Goal: Task Accomplishment & Management: Complete application form

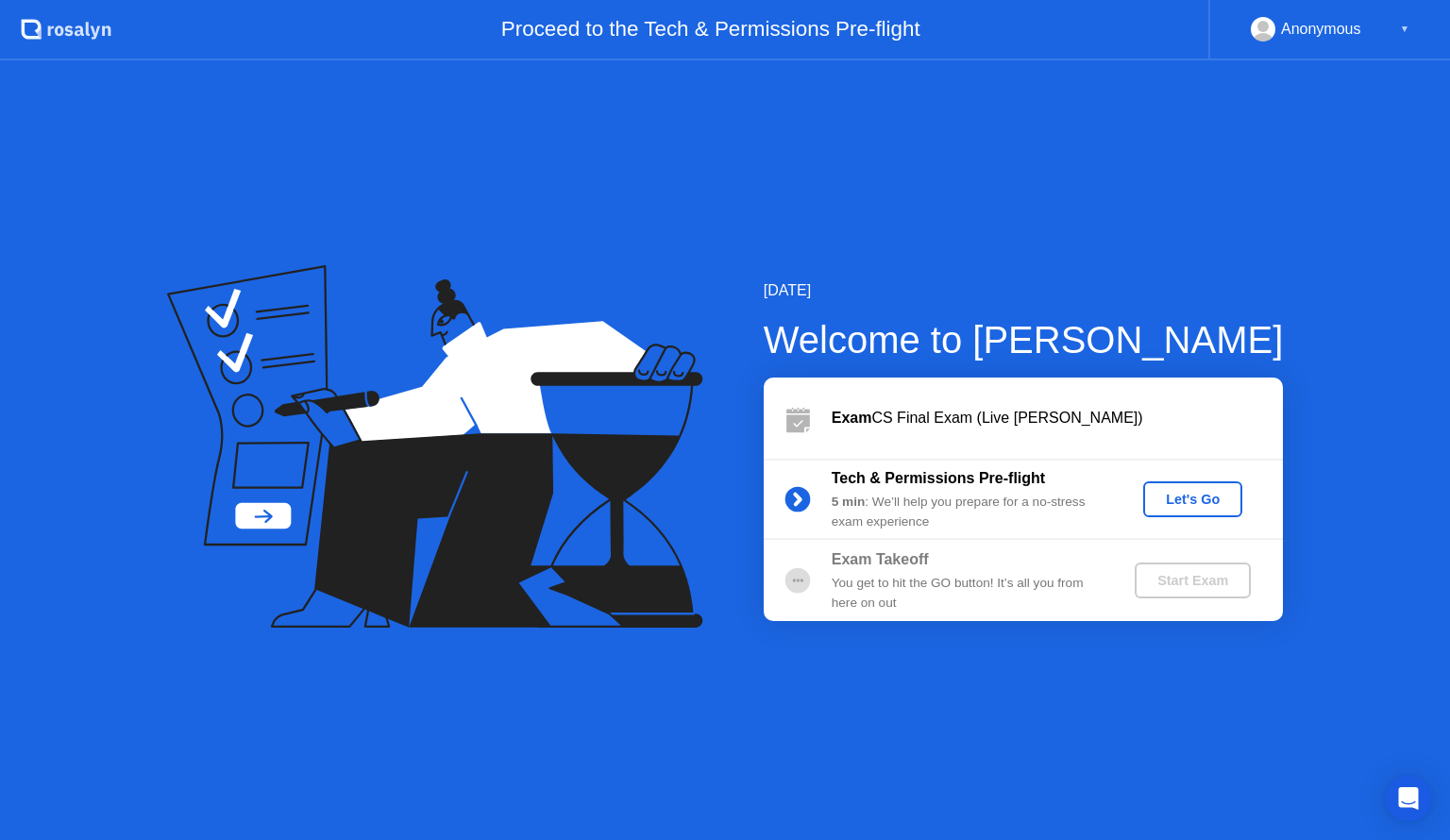
click at [1183, 502] on div "Let's Go" at bounding box center [1192, 500] width 84 height 15
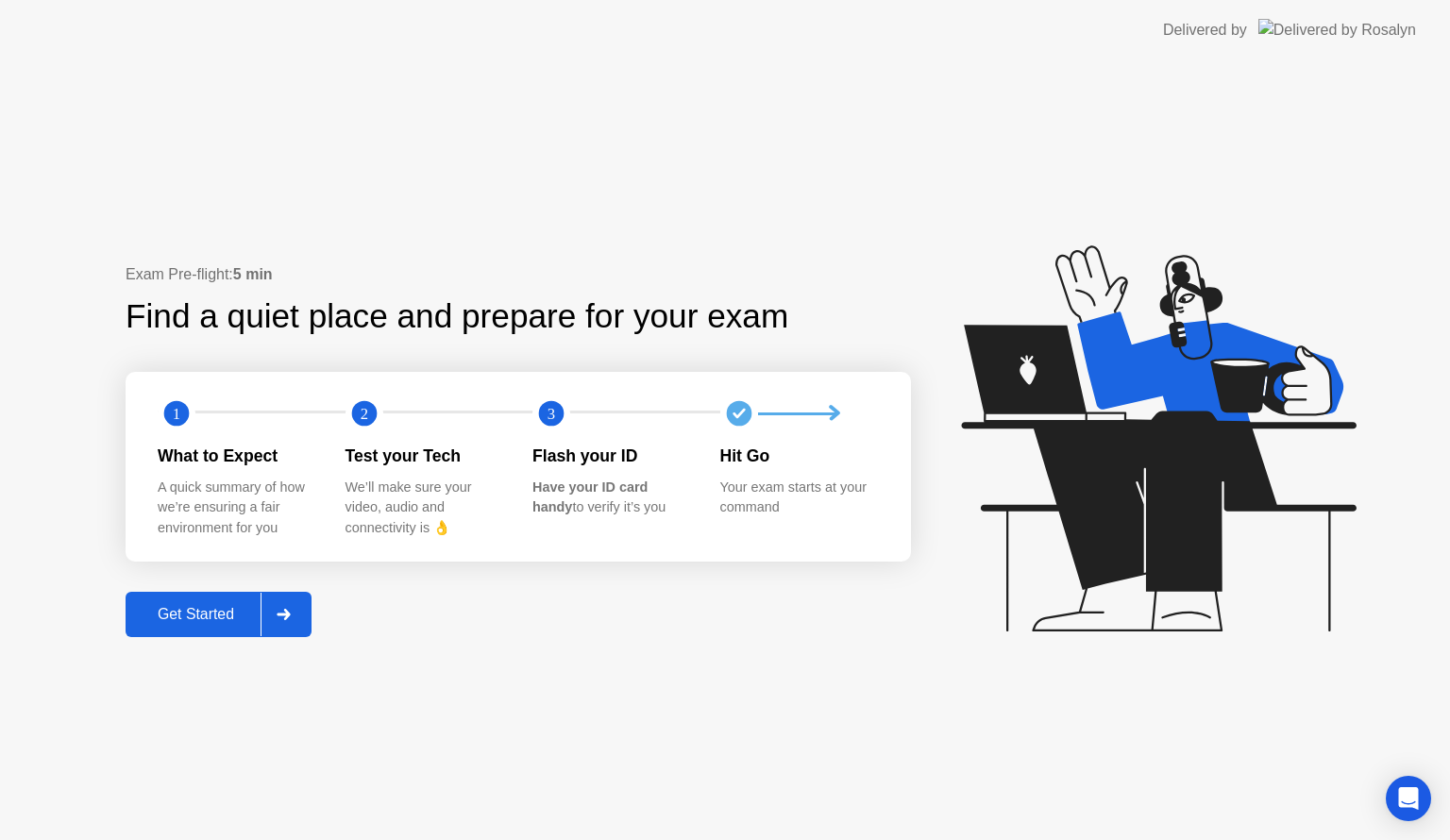
click at [205, 614] on div "Get Started" at bounding box center [197, 614] width 130 height 17
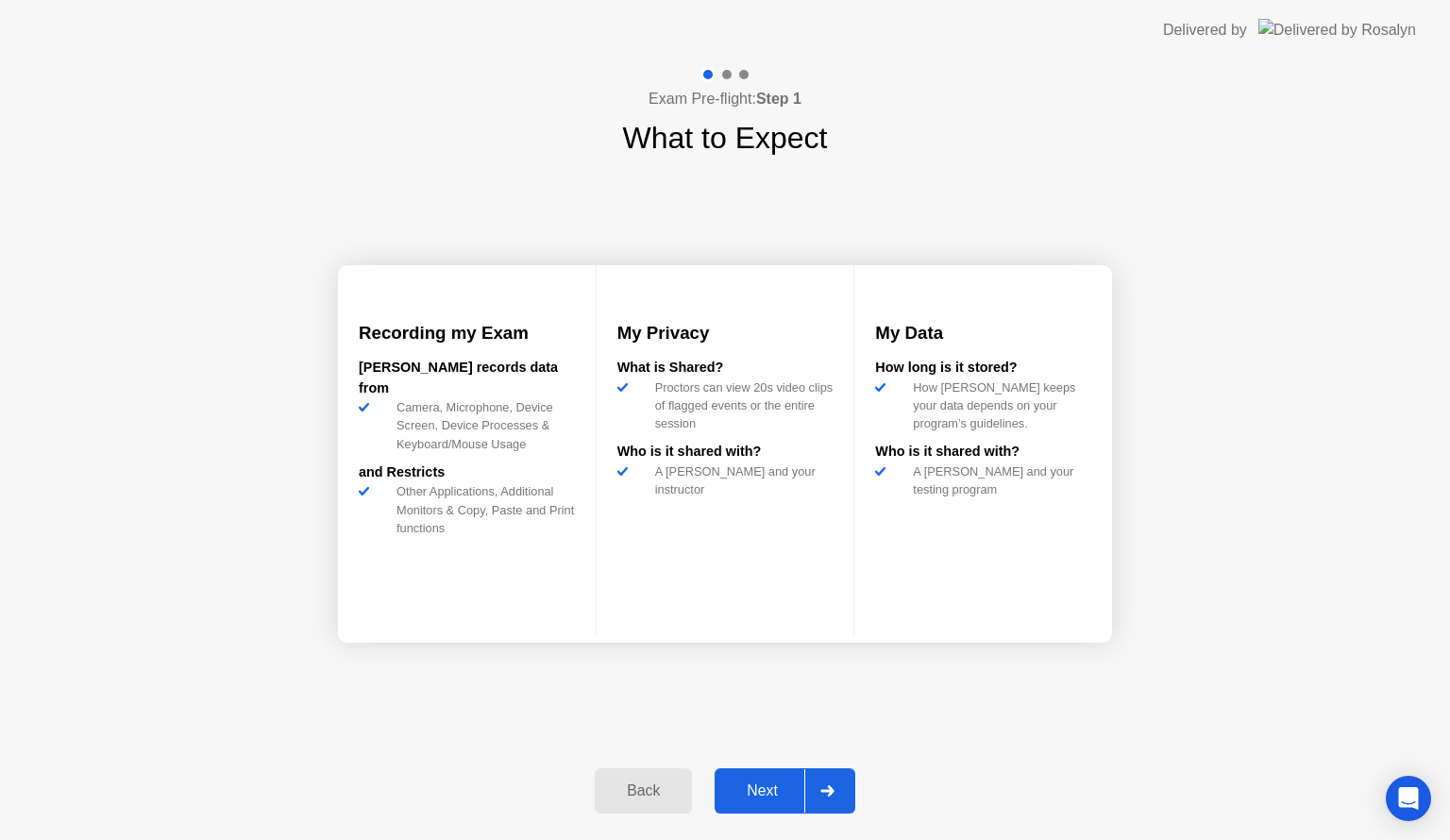
click at [763, 791] on div "Next" at bounding box center [762, 790] width 84 height 17
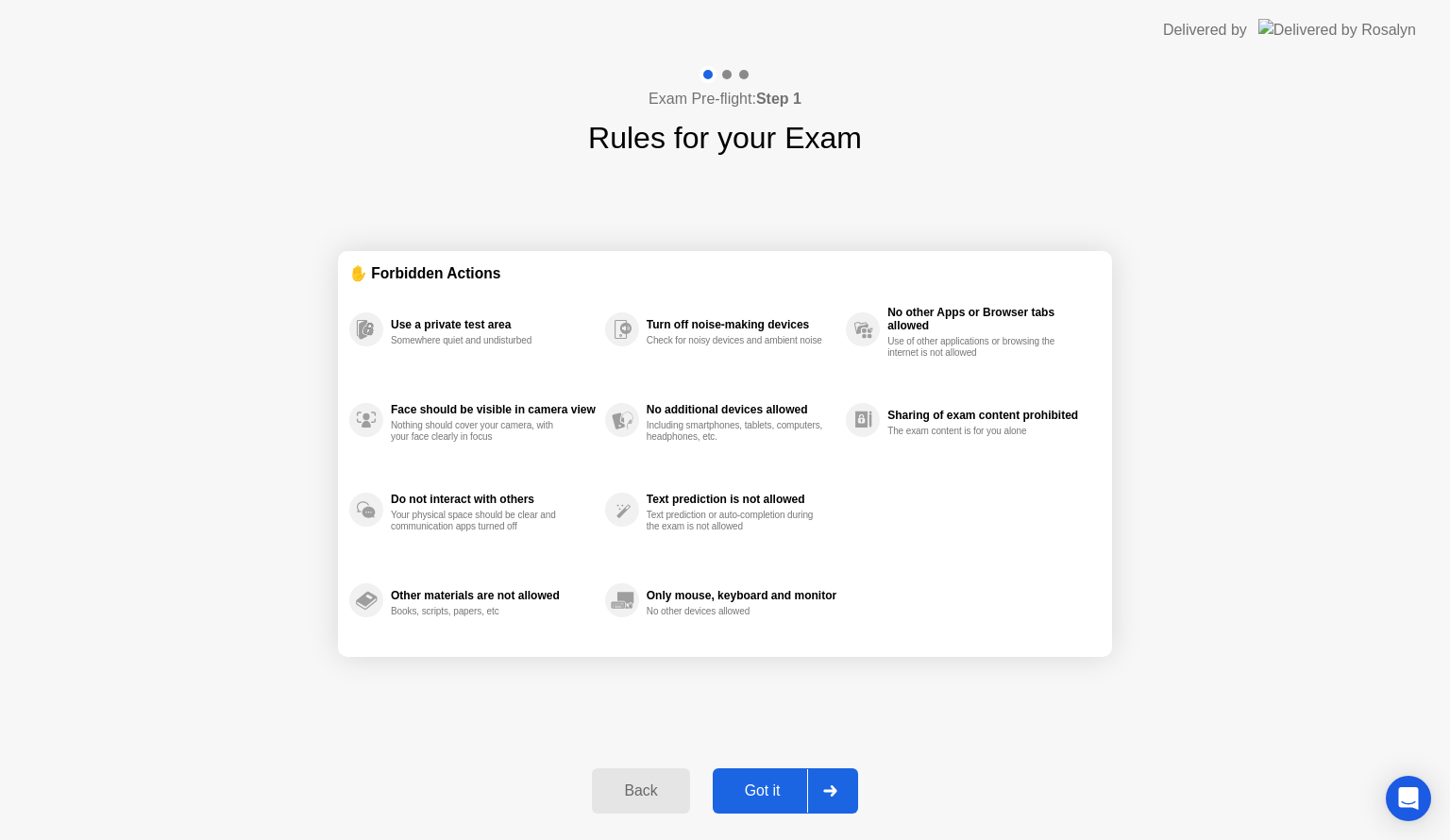
click at [765, 796] on div "Got it" at bounding box center [762, 790] width 89 height 17
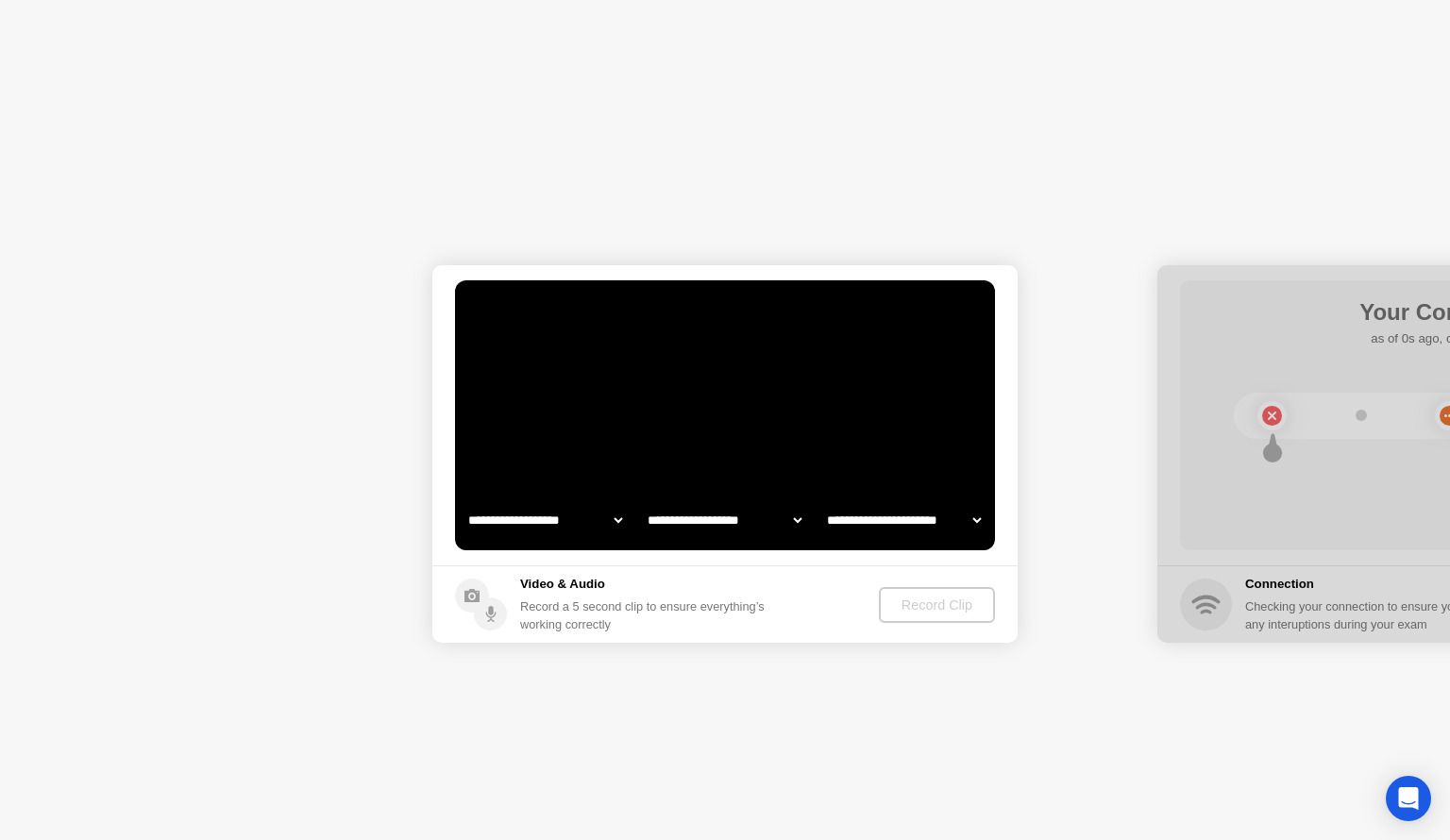
select select "**********"
select select "*******"
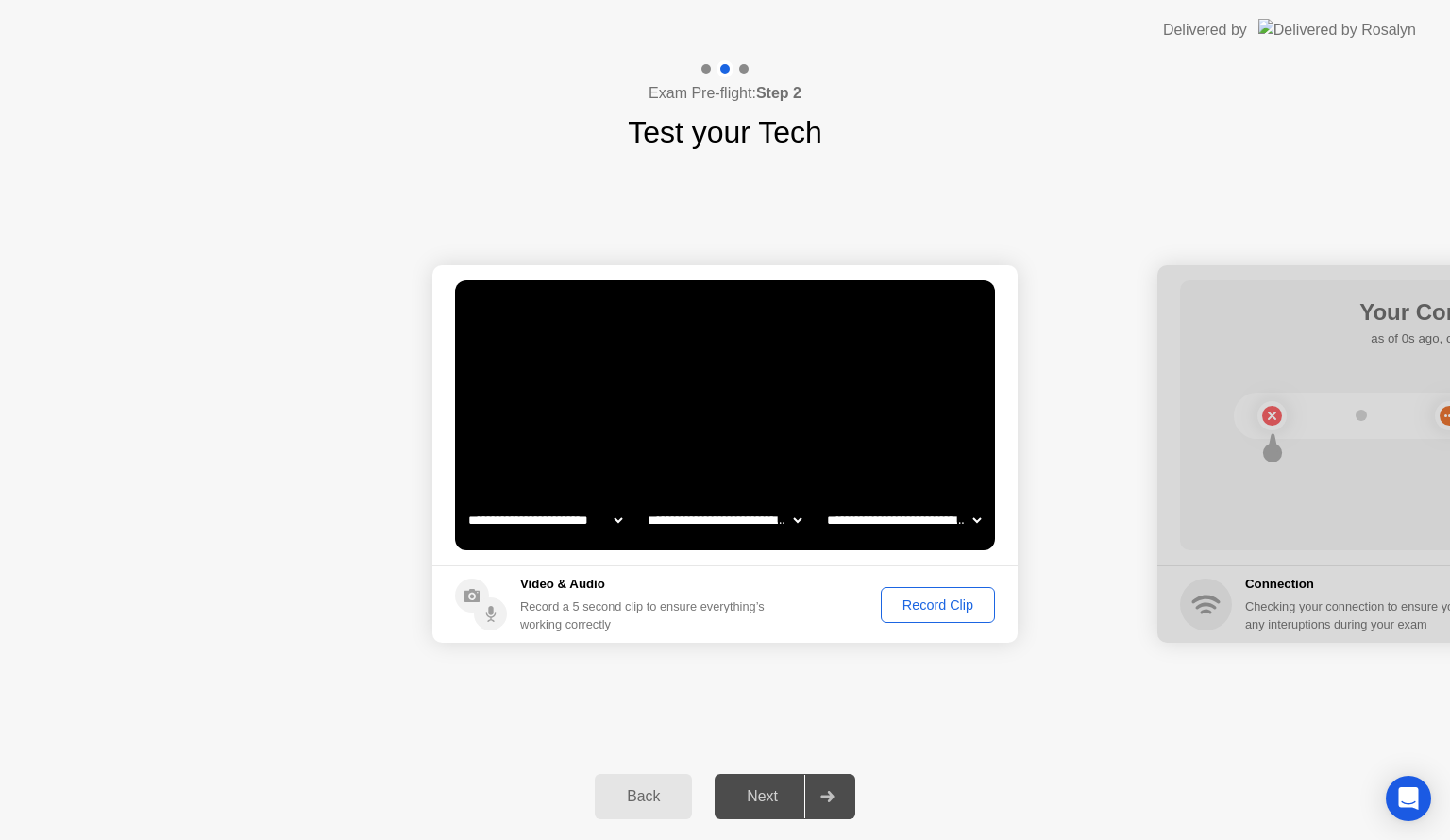
click at [955, 605] on div "Record Clip" at bounding box center [938, 604] width 101 height 15
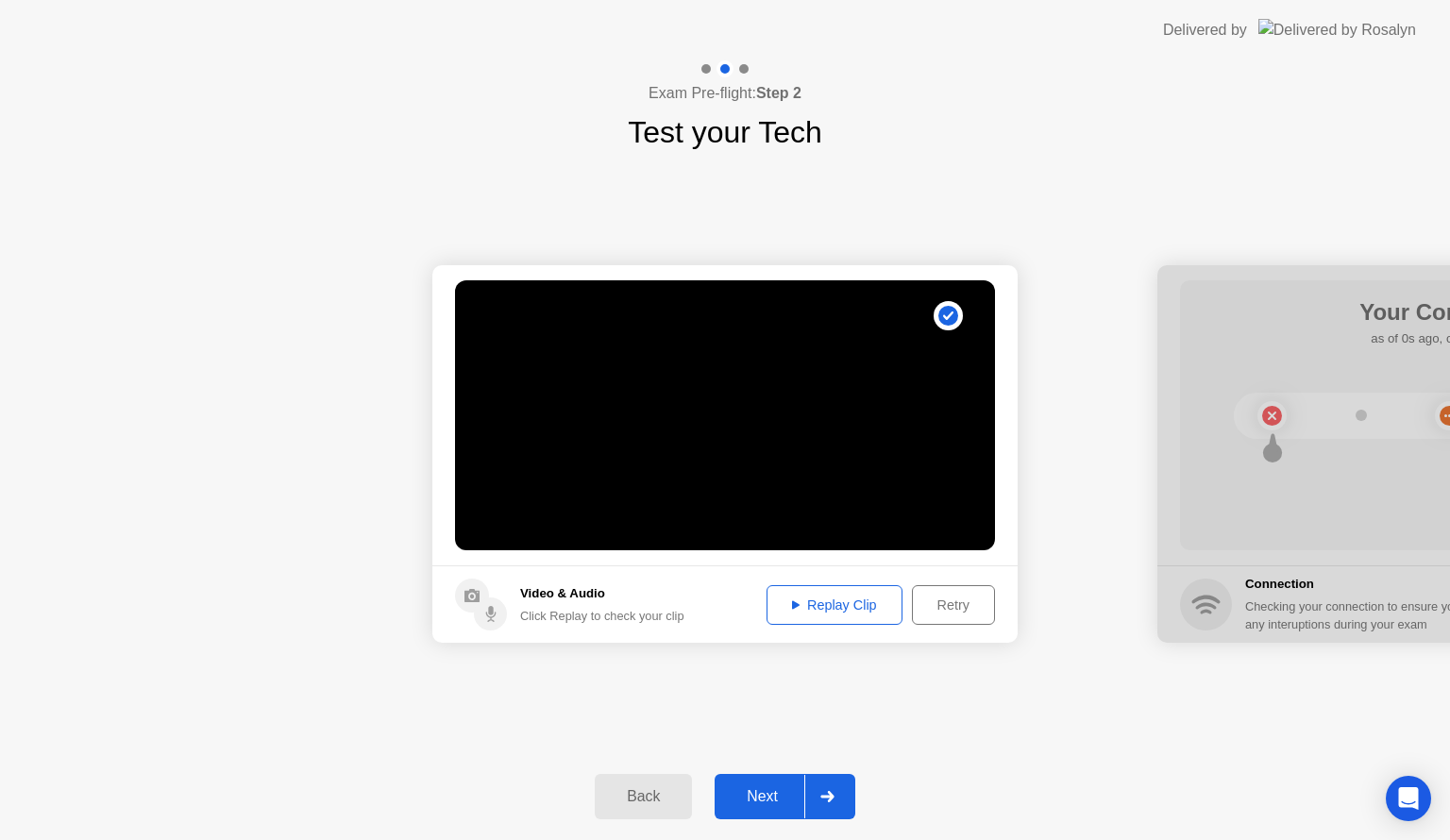
click at [842, 604] on div "Replay Clip" at bounding box center [835, 604] width 123 height 15
click at [952, 604] on div "Retry" at bounding box center [953, 604] width 70 height 15
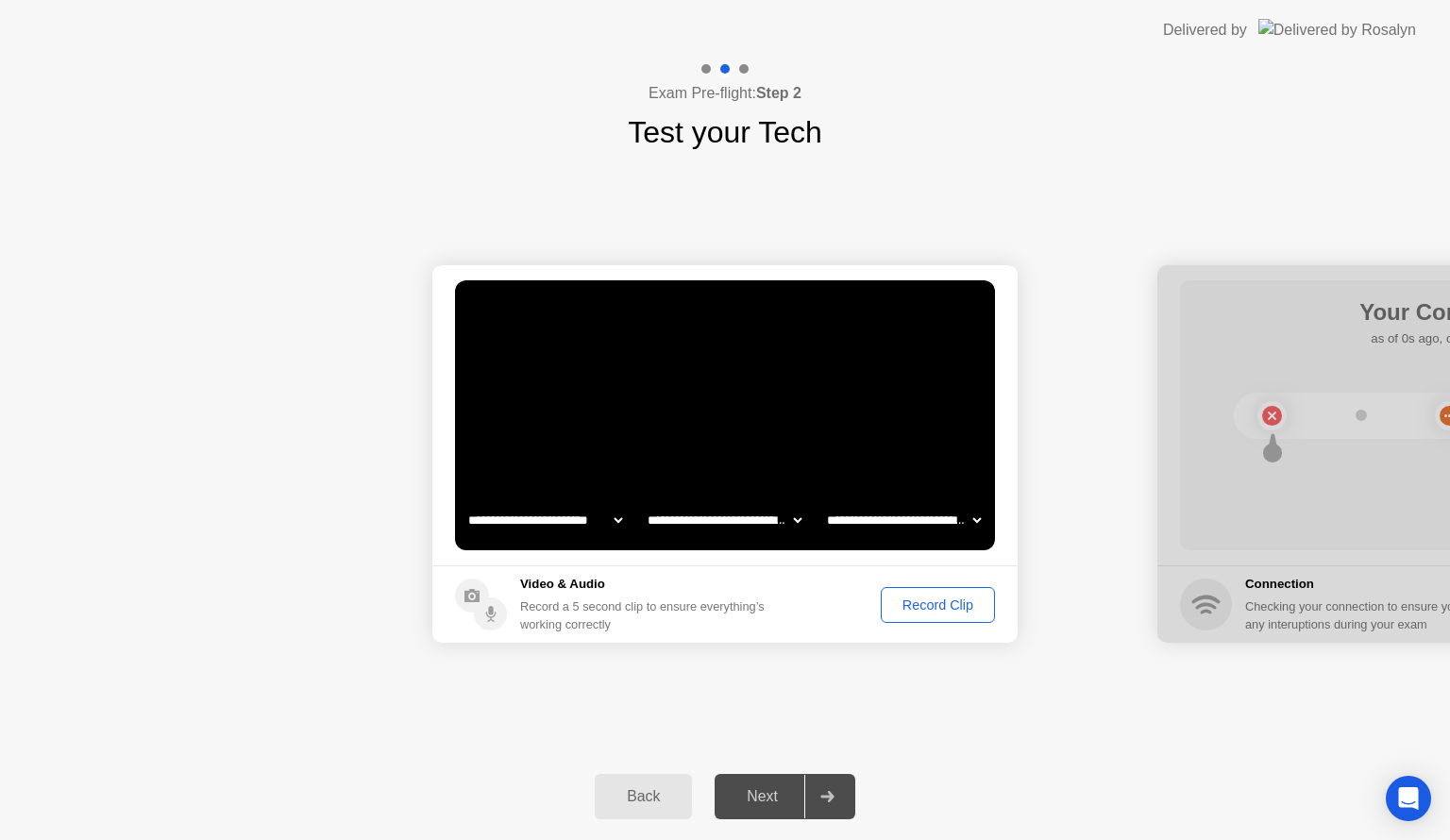
click at [930, 603] on div "Record Clip" at bounding box center [938, 604] width 101 height 15
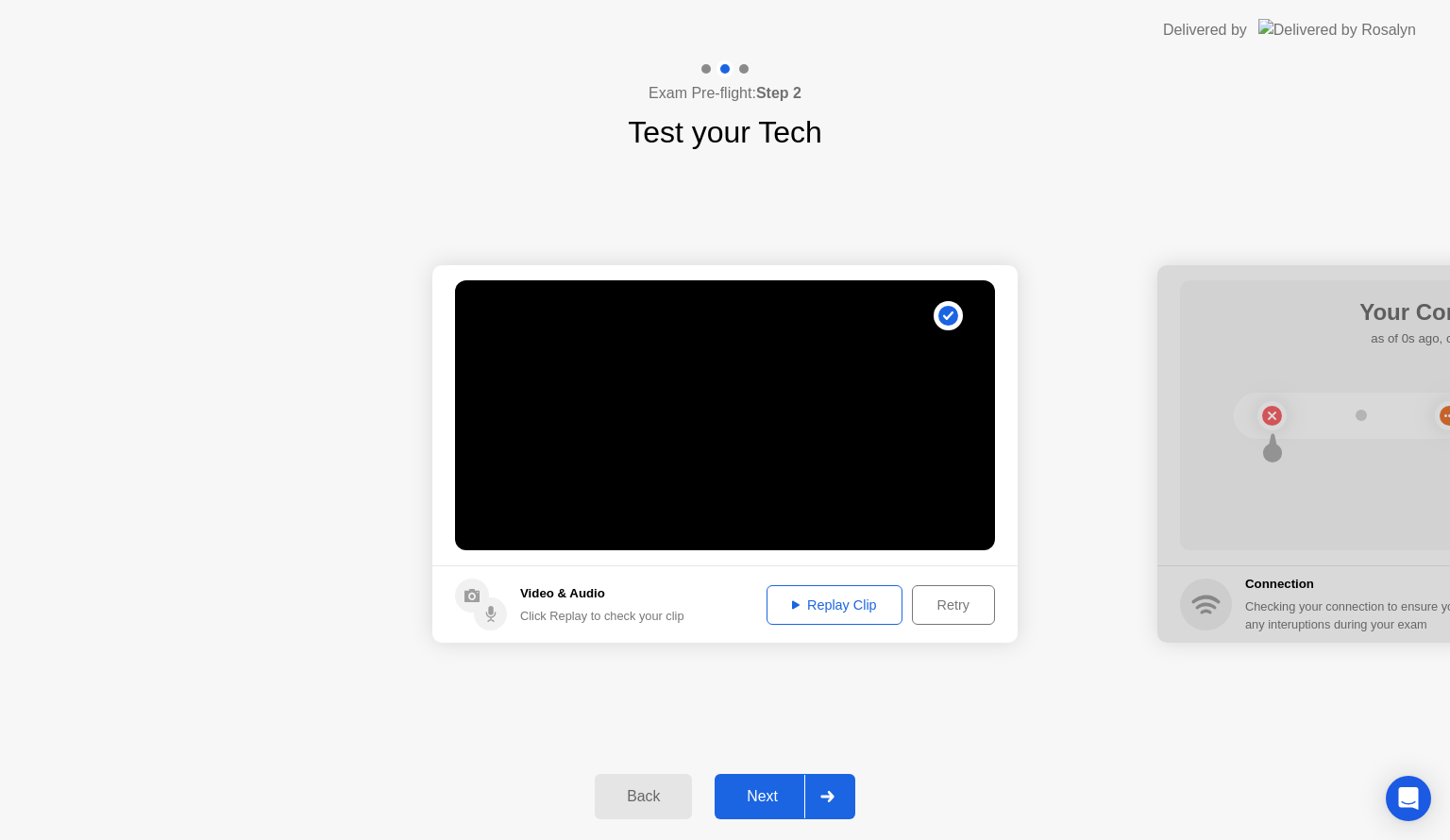
click at [827, 610] on div "Replay Clip" at bounding box center [835, 604] width 123 height 15
click at [766, 792] on div "Next" at bounding box center [762, 796] width 84 height 17
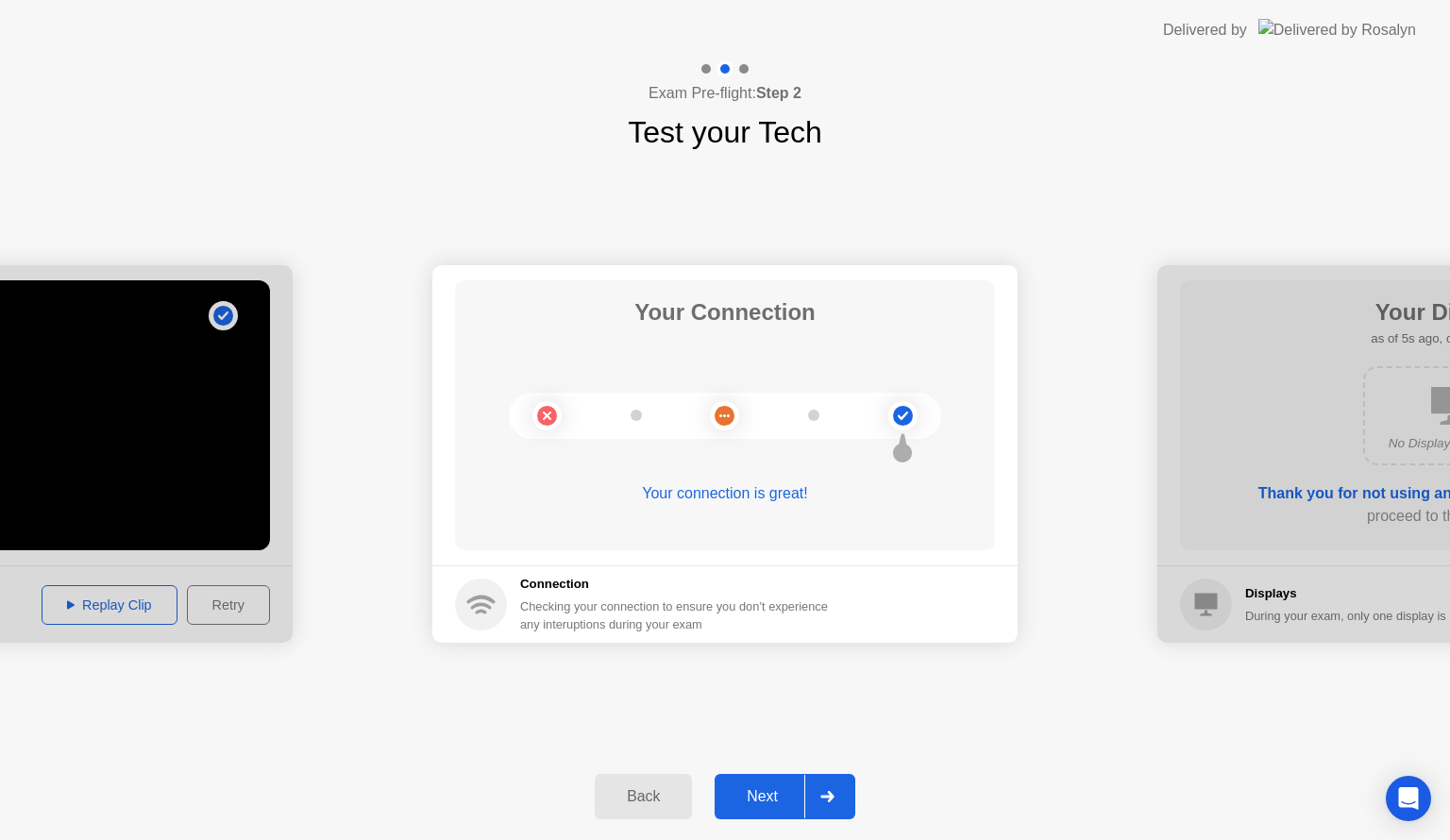
click at [752, 791] on div "Next" at bounding box center [762, 796] width 84 height 17
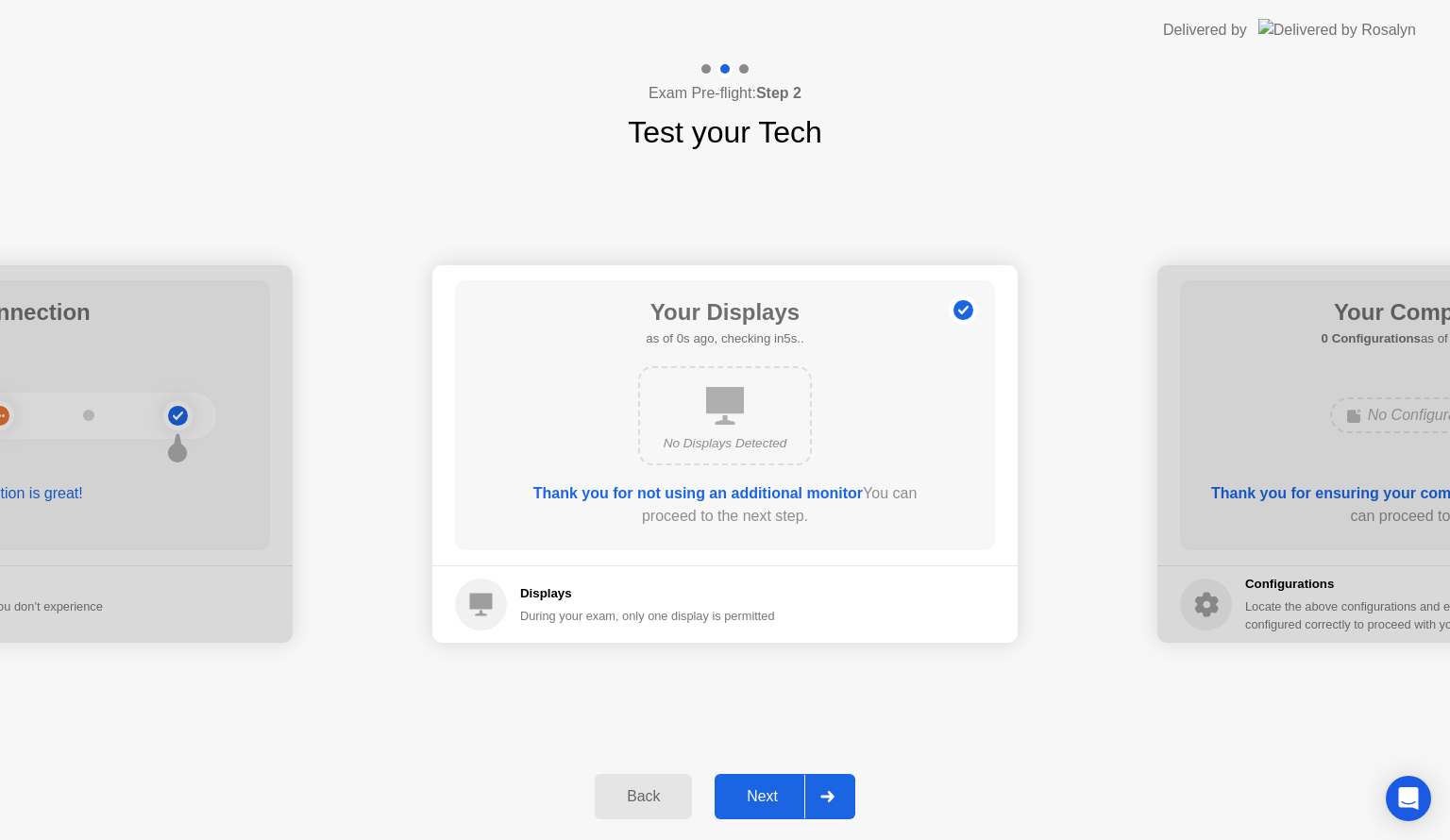
click at [763, 788] on div "Next" at bounding box center [762, 796] width 84 height 17
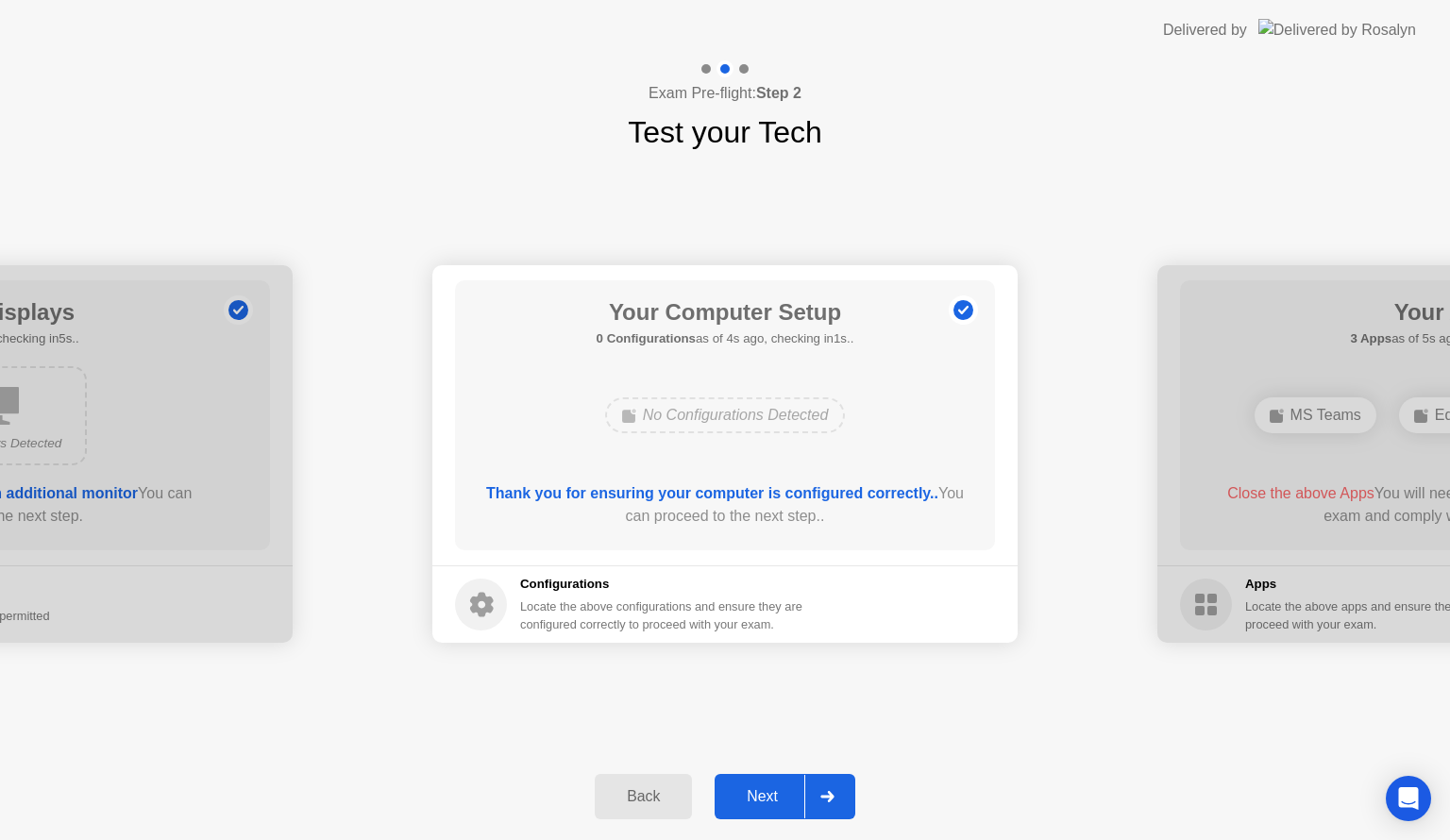
click at [774, 791] on div "Next" at bounding box center [762, 796] width 84 height 17
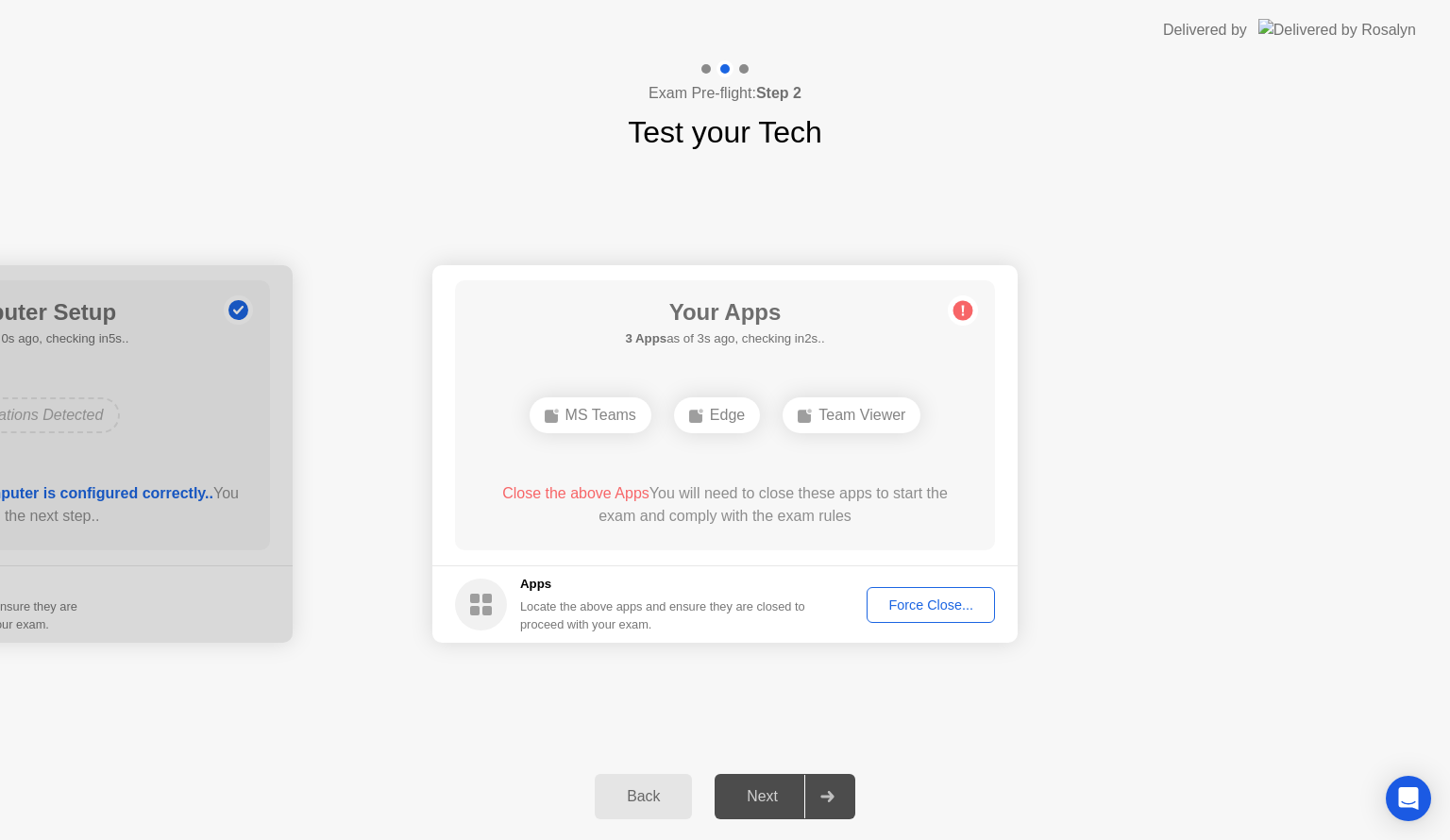
click at [922, 602] on div "Force Close..." at bounding box center [930, 604] width 115 height 15
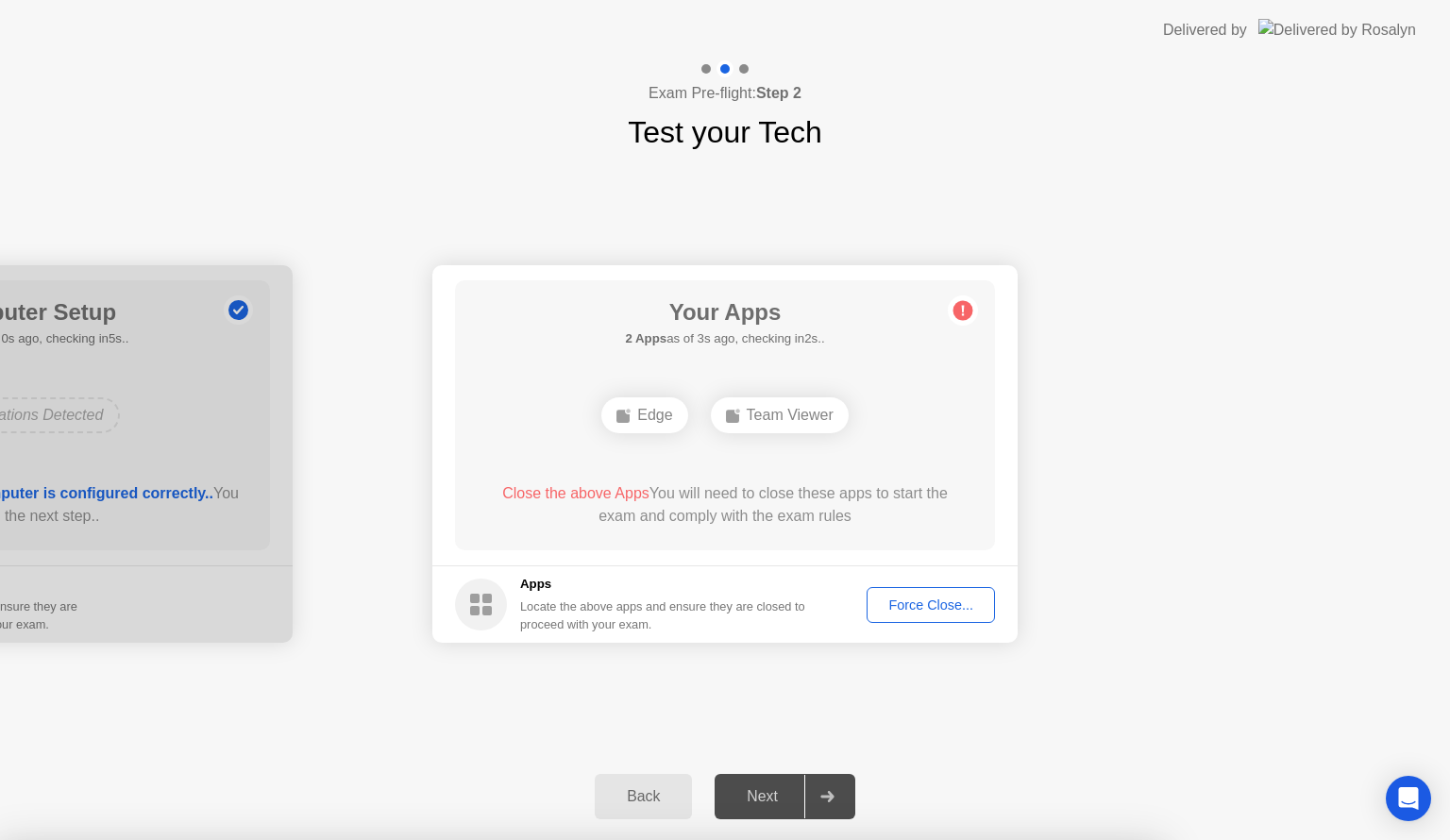
click at [777, 413] on div "Team Viewer" at bounding box center [779, 416] width 137 height 36
click at [920, 604] on div "Force Close..." at bounding box center [930, 604] width 115 height 15
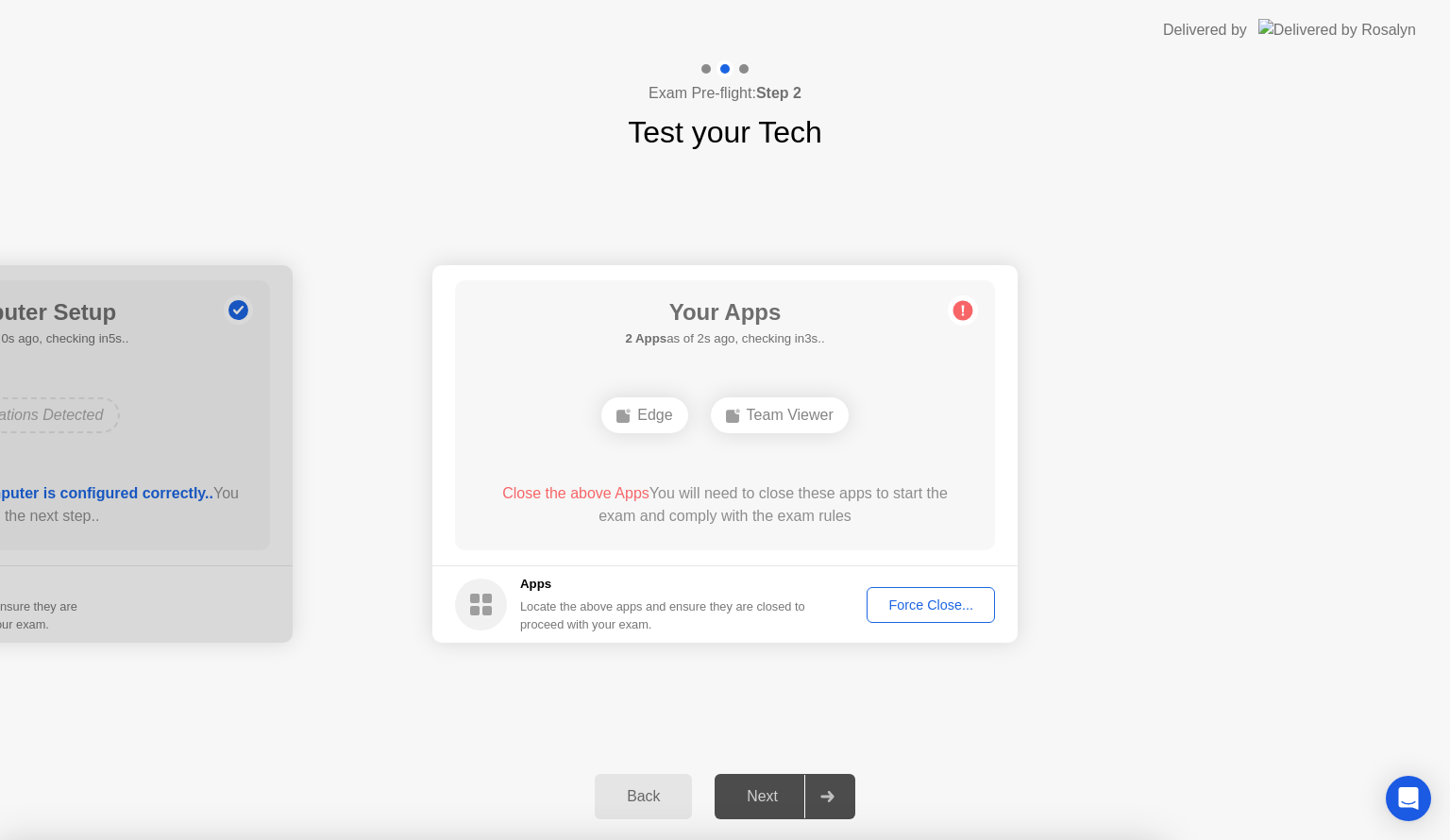
click at [921, 599] on div "Force Close..." at bounding box center [930, 604] width 115 height 15
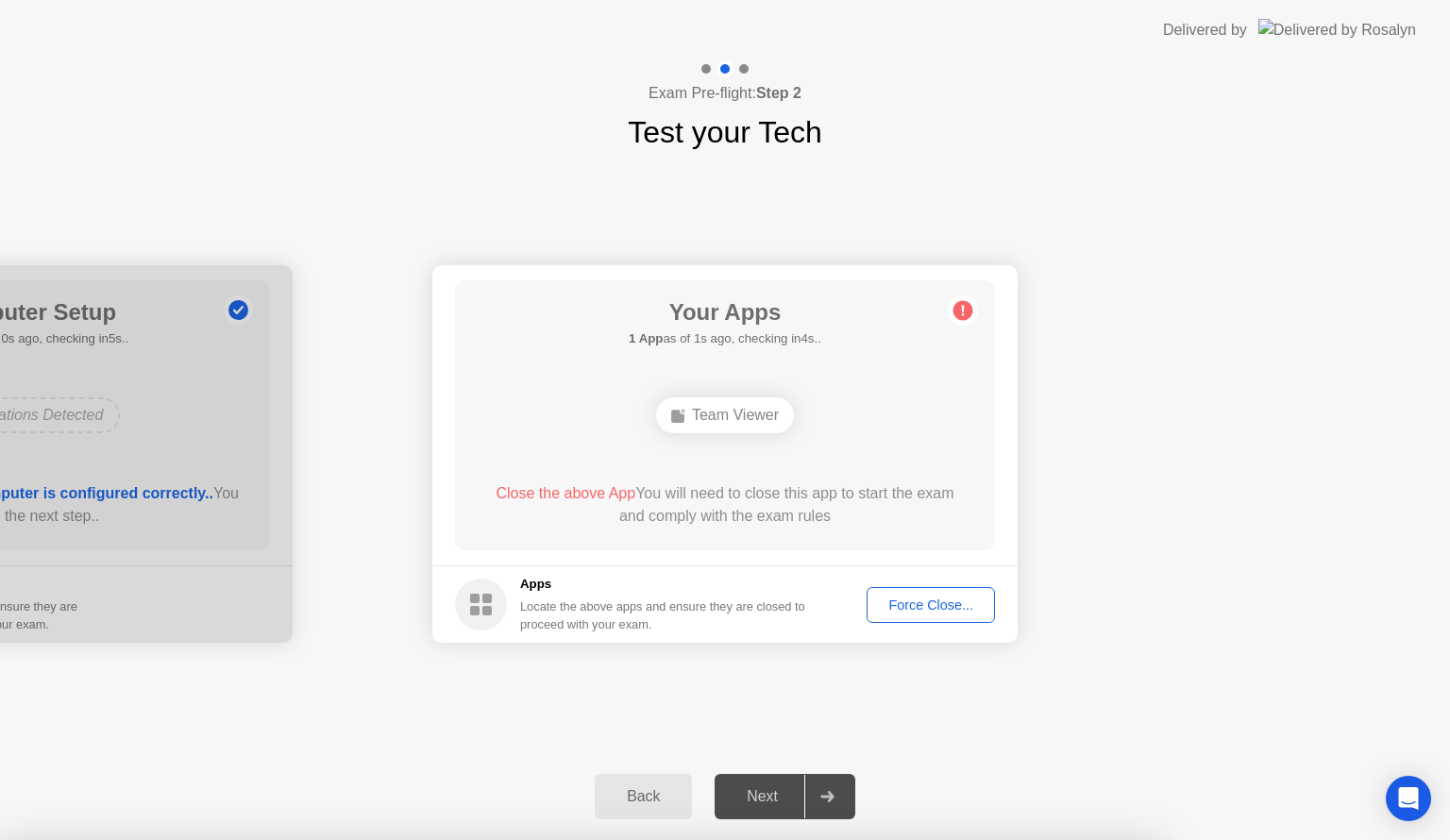
click at [966, 314] on circle at bounding box center [963, 311] width 20 height 20
click at [907, 605] on div "Force Close..." at bounding box center [930, 604] width 115 height 15
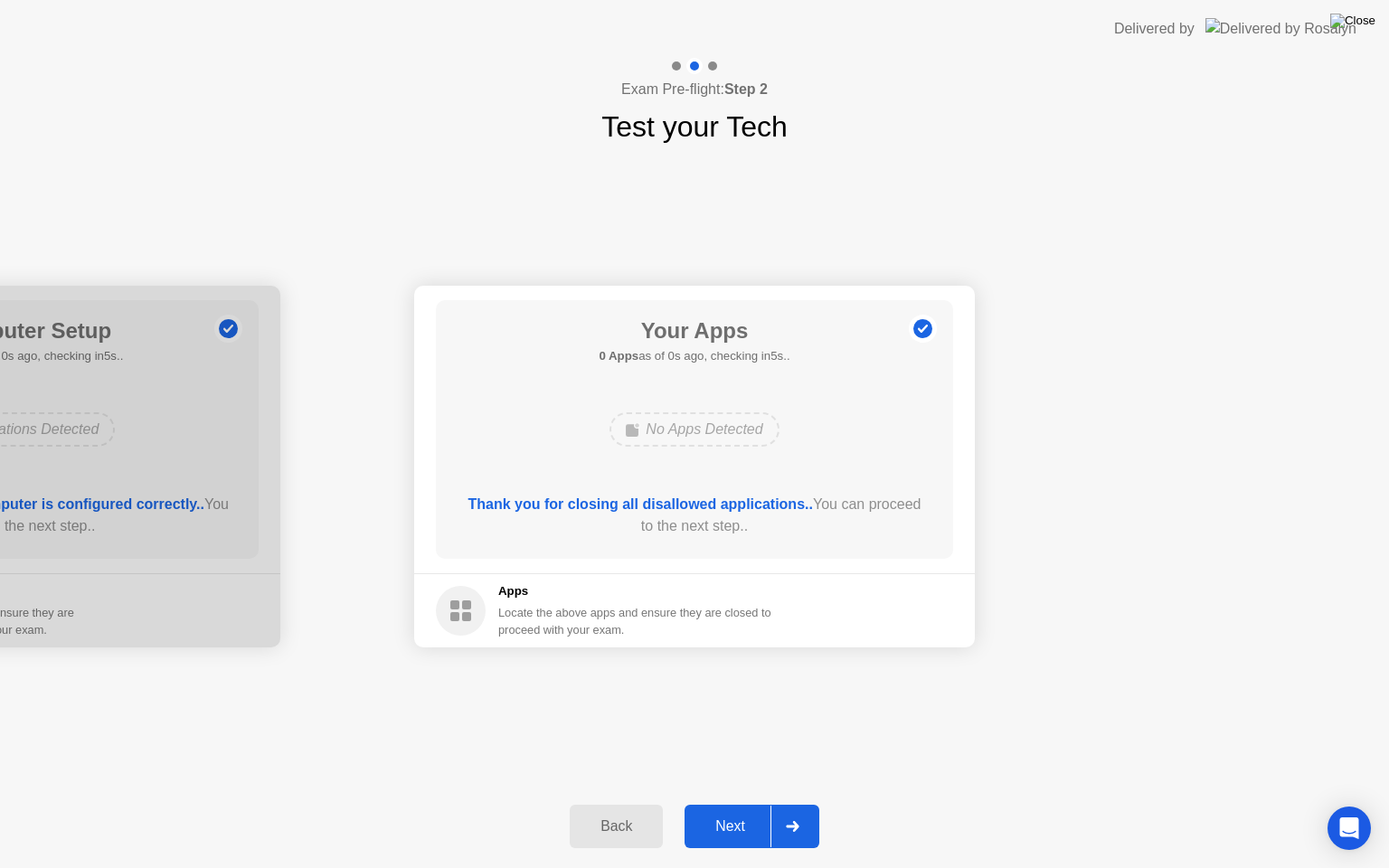
click at [1370, 14] on img at bounding box center [1352, 21] width 45 height 15
click at [744, 804] on div "Next" at bounding box center [730, 827] width 80 height 16
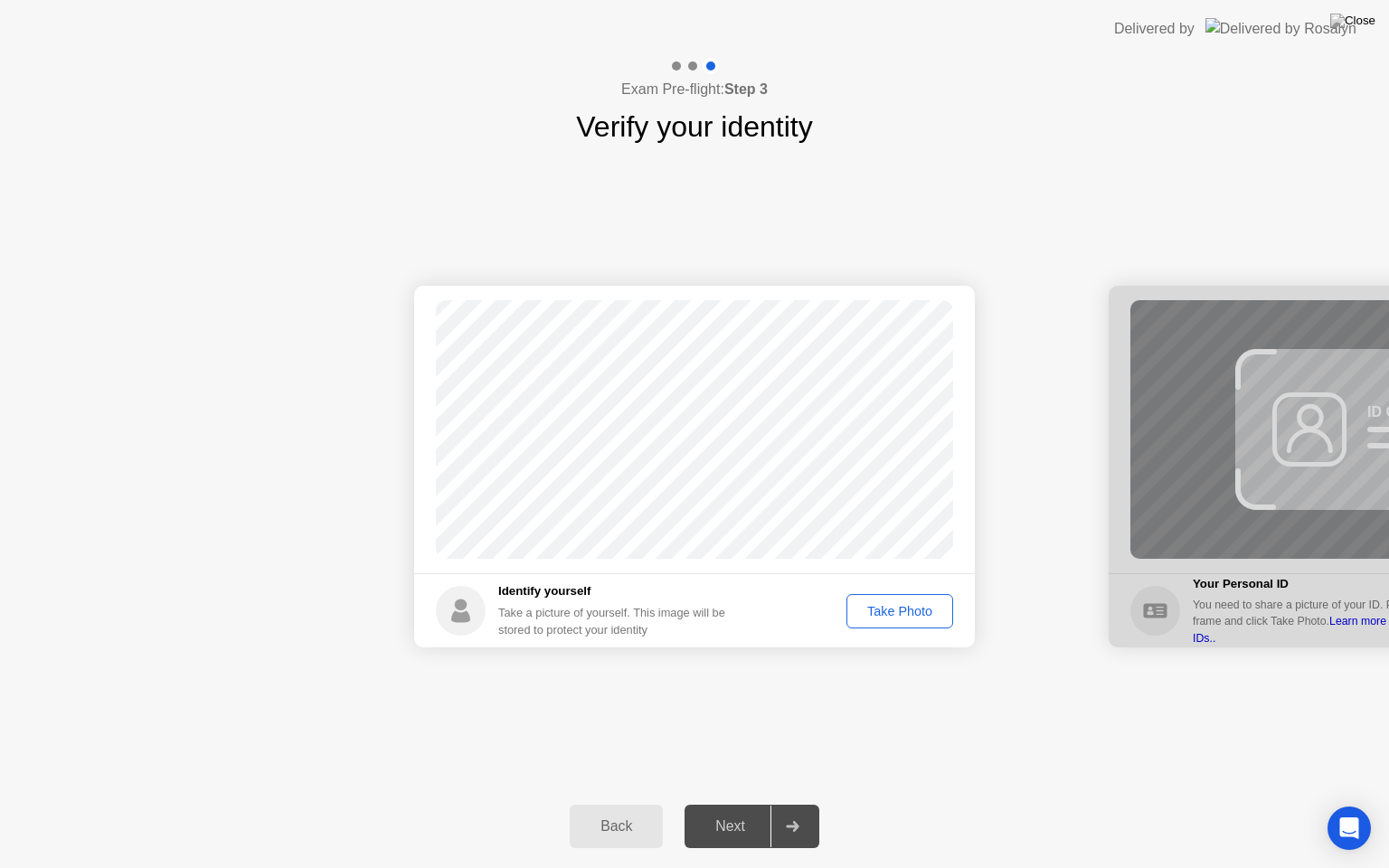
click at [894, 614] on div "Take Photo" at bounding box center [899, 611] width 94 height 15
click at [909, 610] on div "Retake" at bounding box center [911, 611] width 70 height 15
click at [908, 611] on div "Take Photo" at bounding box center [899, 611] width 94 height 15
click at [726, 804] on div "Next" at bounding box center [730, 827] width 80 height 16
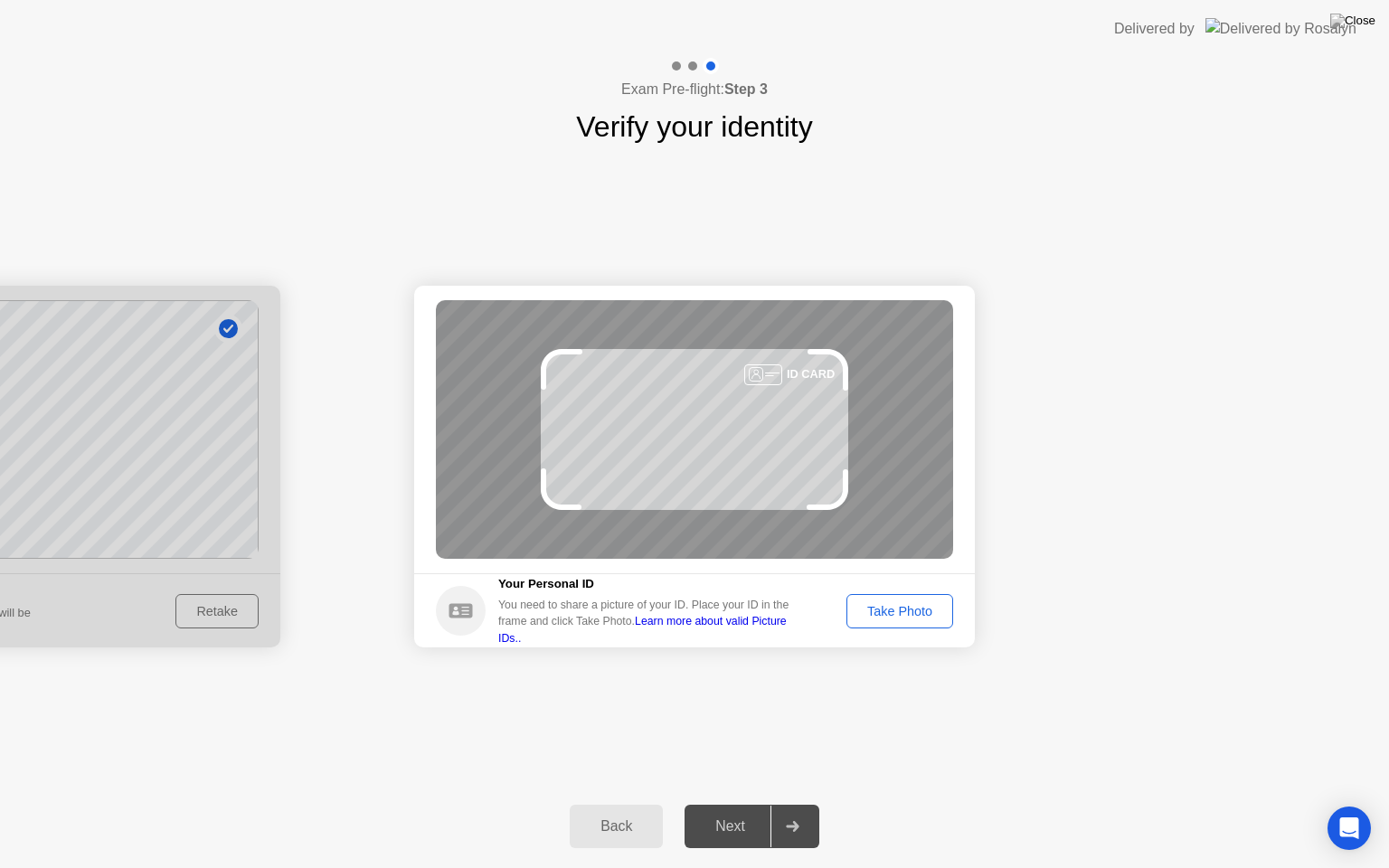
click at [917, 619] on div "Take Photo" at bounding box center [899, 611] width 94 height 15
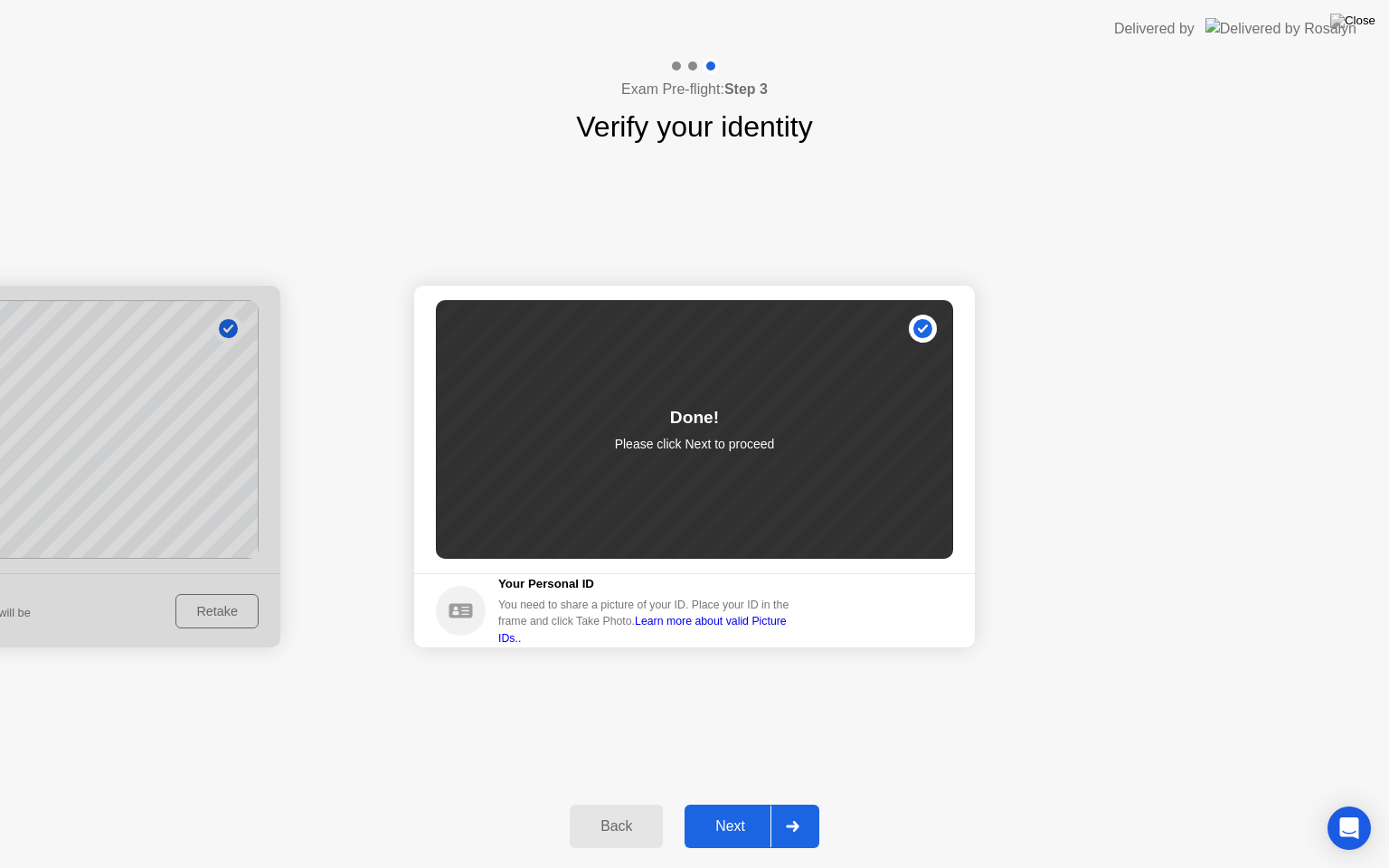
click at [733, 804] on div "Next" at bounding box center [730, 827] width 80 height 16
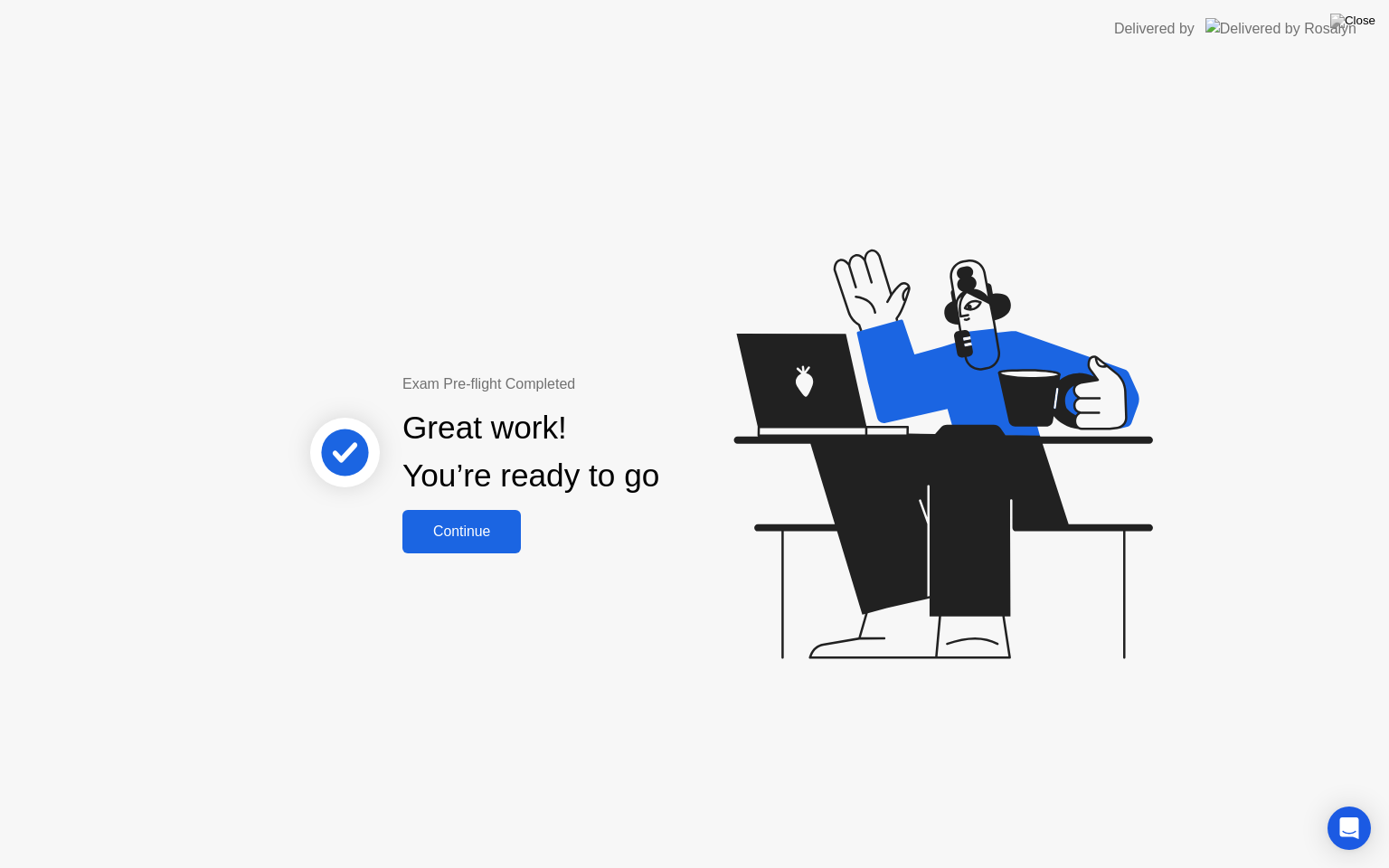
click at [481, 532] on div "Continue" at bounding box center [461, 532] width 108 height 16
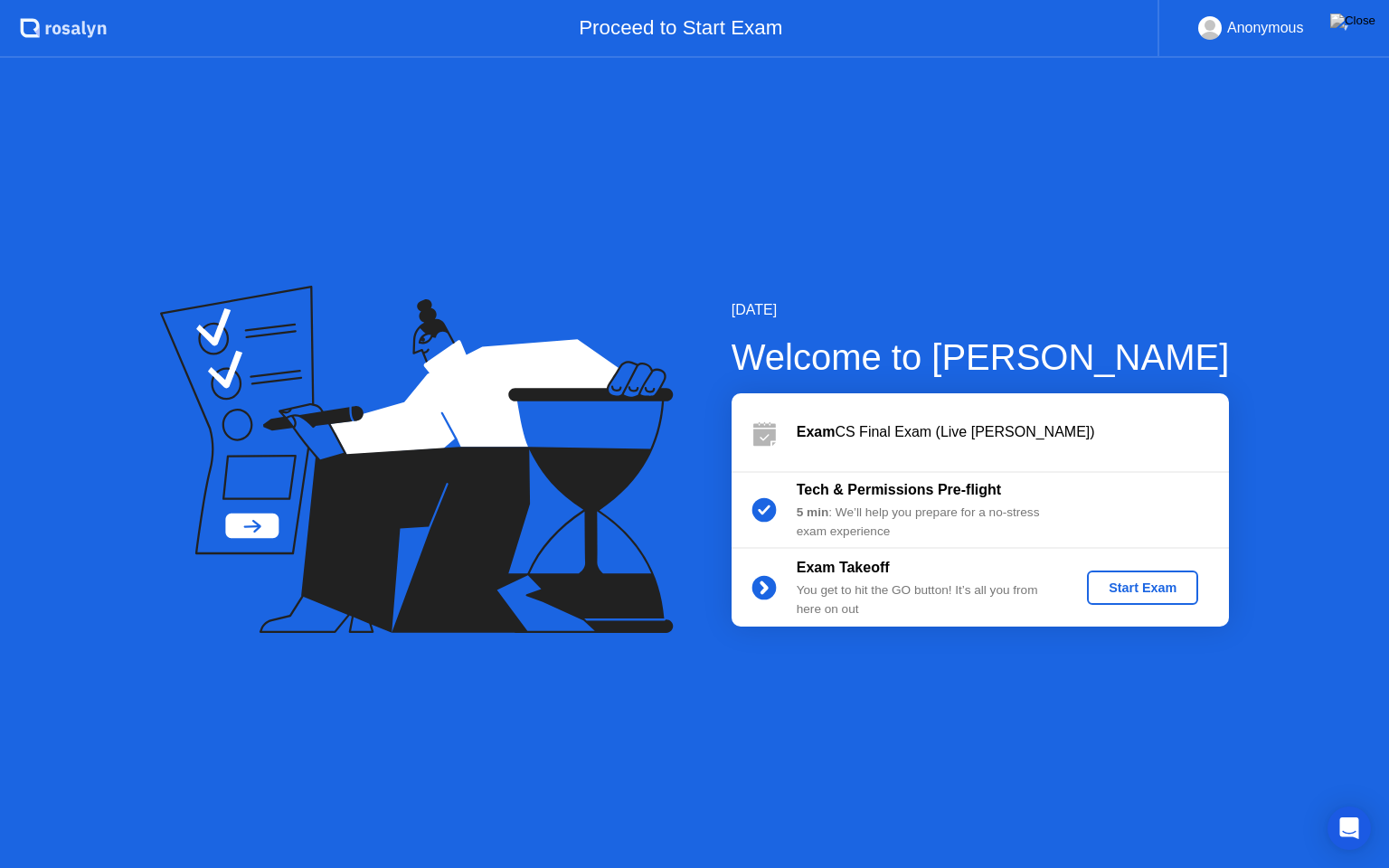
click at [1140, 590] on div "Start Exam" at bounding box center [1142, 587] width 97 height 15
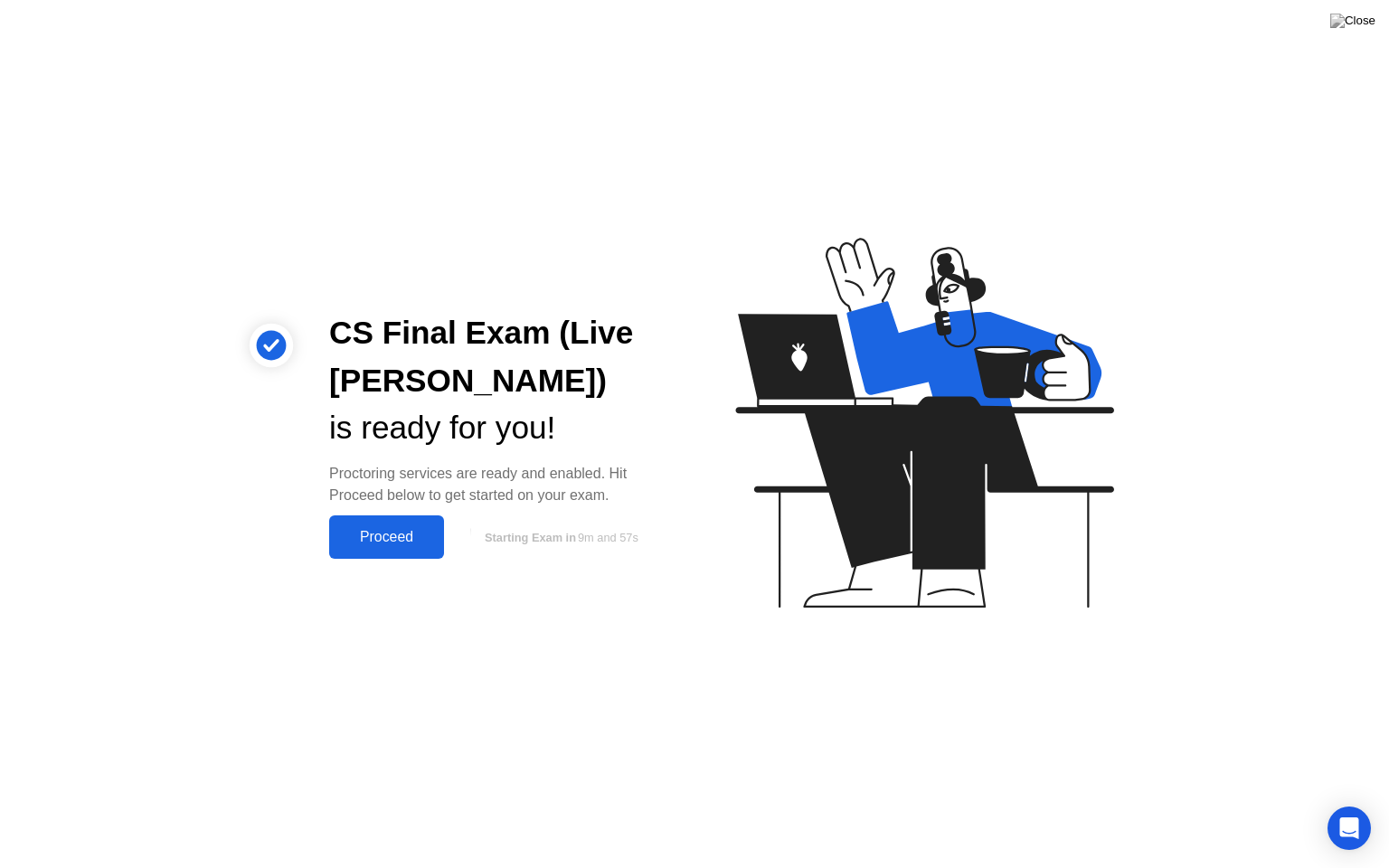
click at [387, 541] on div "Proceed" at bounding box center [387, 537] width 104 height 16
